Goal: Find contact information: Find contact information

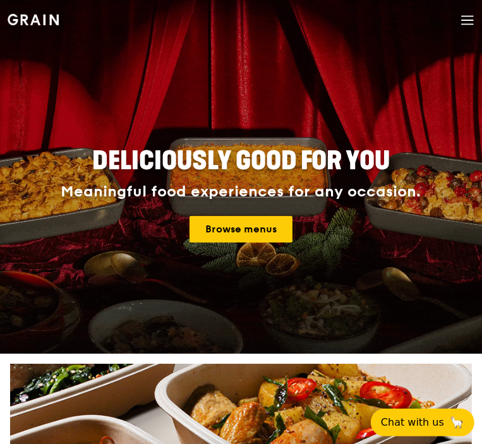
click at [463, 21] on icon at bounding box center [468, 20] width 14 height 14
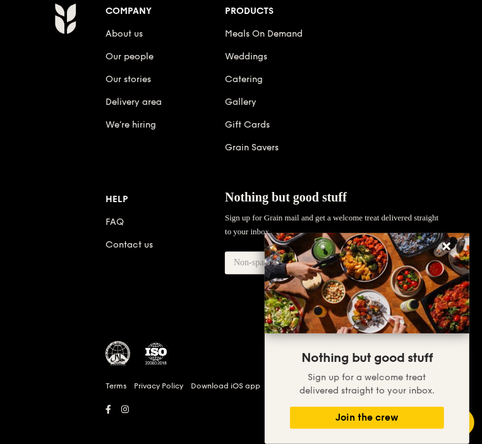
scroll to position [1821, 0]
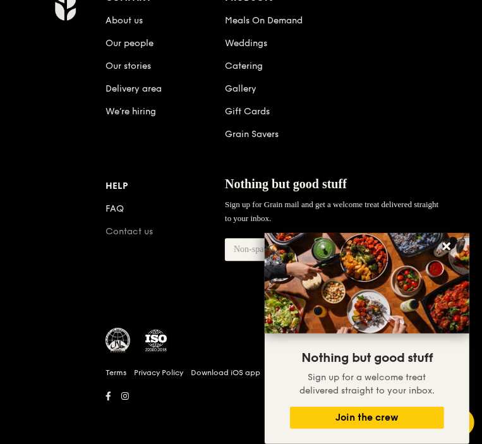
click at [137, 228] on link "Contact us" at bounding box center [129, 231] width 47 height 11
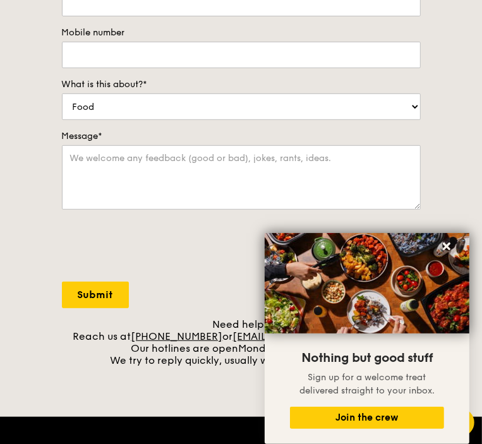
scroll to position [442, 0]
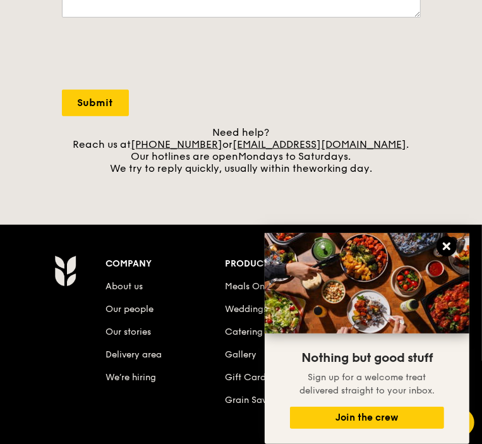
click at [450, 250] on icon at bounding box center [447, 247] width 8 height 8
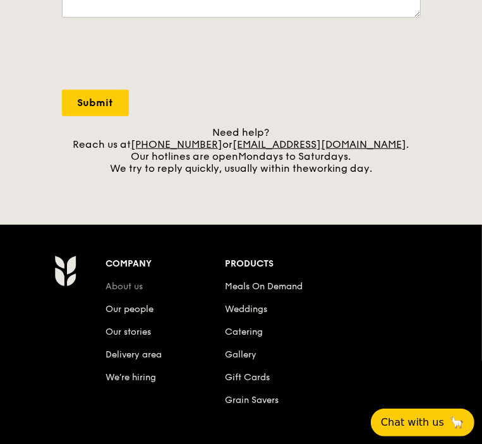
click at [122, 289] on link "About us" at bounding box center [124, 286] width 37 height 11
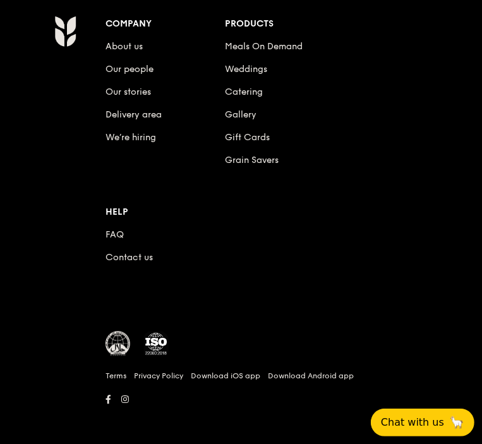
scroll to position [1428, 0]
click at [119, 46] on link "About us" at bounding box center [124, 46] width 37 height 11
click at [125, 64] on link "Our people" at bounding box center [130, 69] width 48 height 11
click at [128, 246] on li "Contact us" at bounding box center [165, 255] width 119 height 23
click at [128, 252] on link "Contact us" at bounding box center [129, 257] width 47 height 11
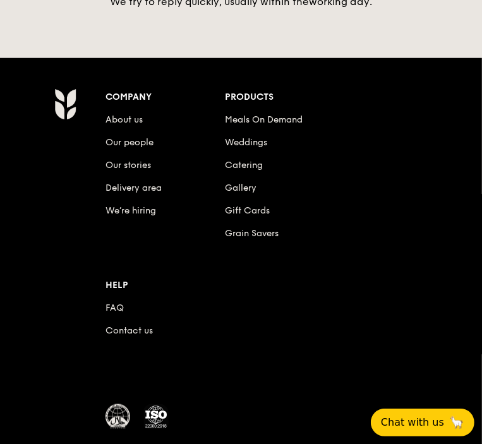
scroll to position [686, 0]
